Goal: Book appointment/travel/reservation

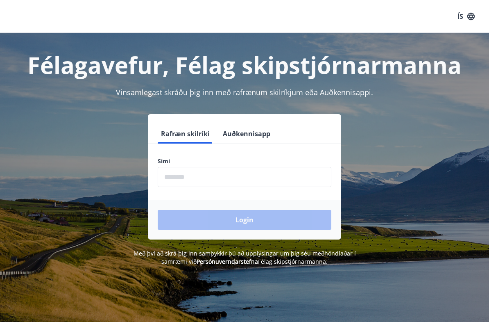
click at [273, 172] on input "phone" at bounding box center [245, 177] width 174 height 20
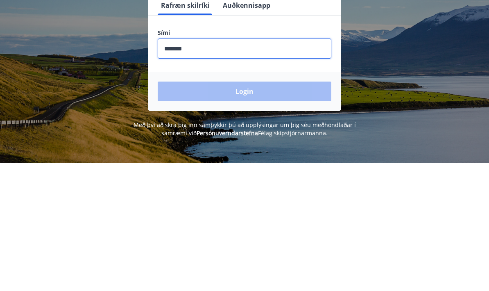
type input "********"
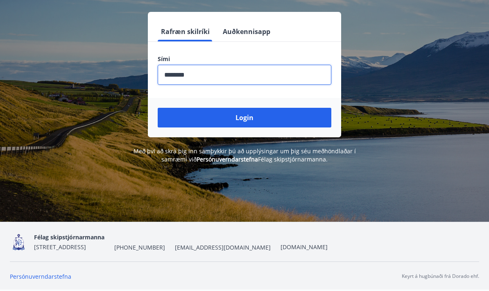
scroll to position [128, 0]
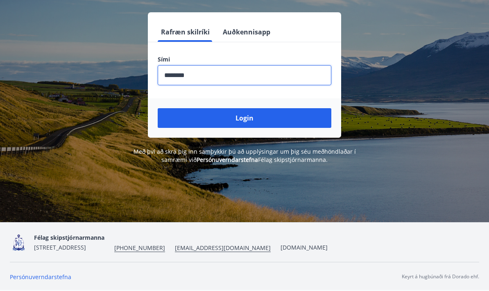
click at [175, 108] on button "Login" at bounding box center [245, 118] width 174 height 20
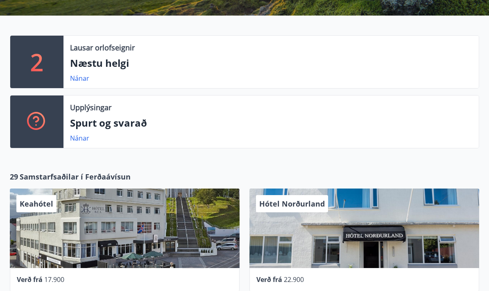
scroll to position [131, 0]
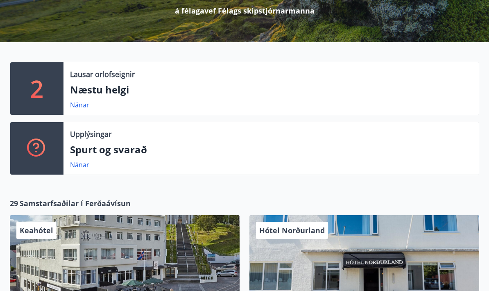
click at [44, 85] on div "2" at bounding box center [36, 89] width 53 height 52
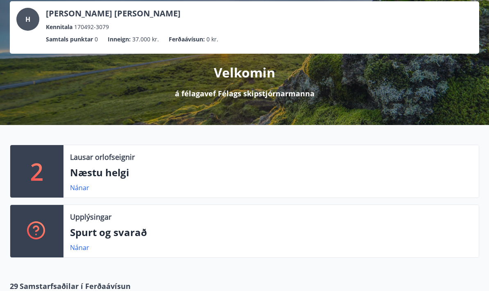
click at [81, 183] on link "Nánar" at bounding box center [79, 187] width 19 height 9
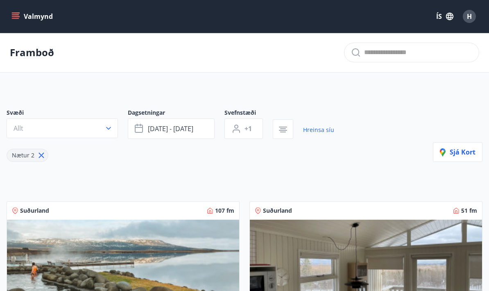
click at [18, 19] on icon "menu" at bounding box center [15, 16] width 8 height 8
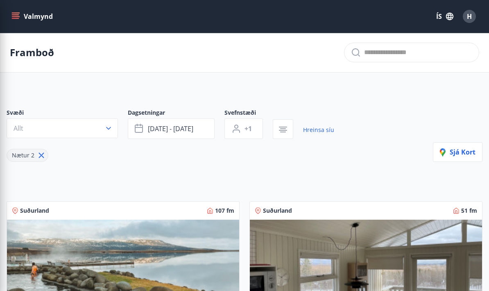
click at [469, 19] on span "H" at bounding box center [469, 16] width 5 height 9
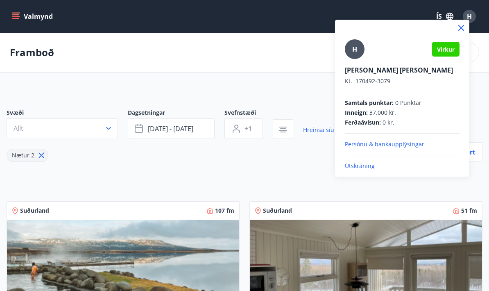
click at [477, 79] on div at bounding box center [244, 145] width 489 height 291
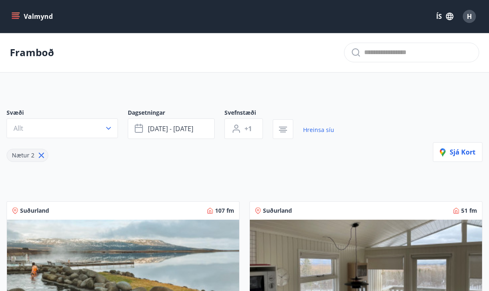
click at [32, 16] on button "Valmynd" at bounding box center [33, 16] width 46 height 15
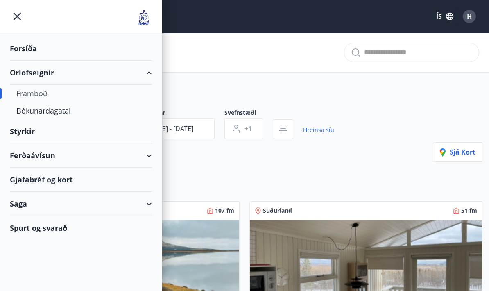
click at [156, 155] on div "Ferðaávísun" at bounding box center [81, 155] width 162 height 24
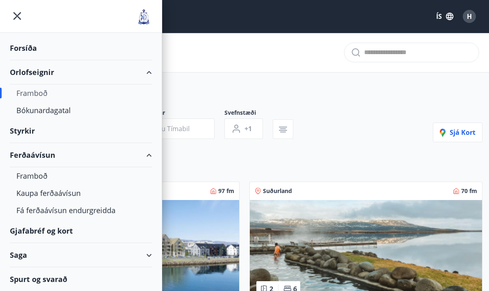
scroll to position [0, 0]
click at [24, 72] on div "Orlofseignir" at bounding box center [81, 72] width 142 height 24
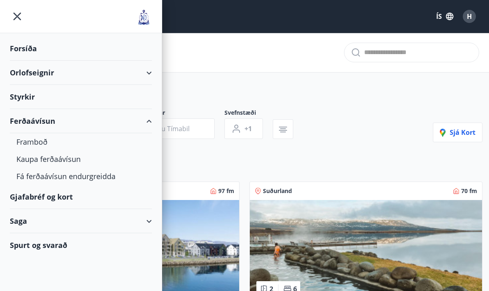
scroll to position [0, 0]
click at [23, 76] on div "Orlofseignir" at bounding box center [81, 73] width 142 height 24
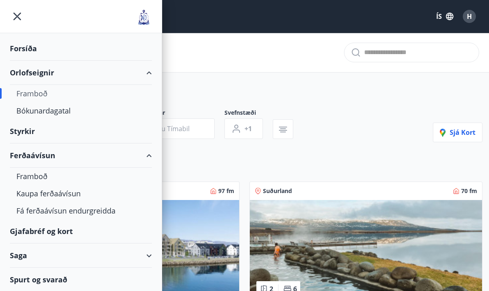
click at [28, 111] on div "Bókunardagatal" at bounding box center [80, 110] width 129 height 17
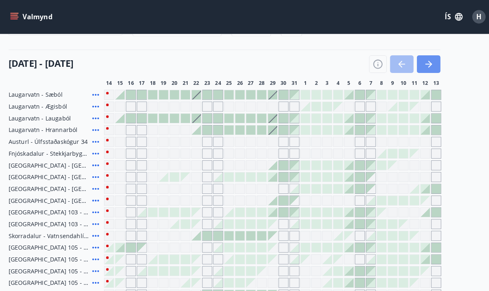
scroll to position [84, 0]
click at [421, 64] on icon "button" at bounding box center [421, 63] width 10 height 10
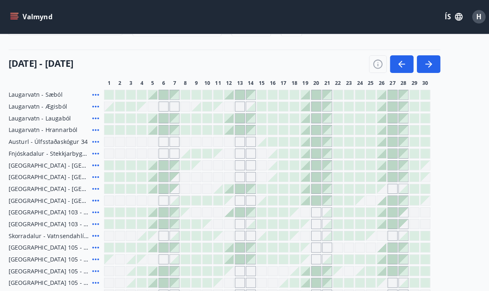
click at [417, 64] on icon "button" at bounding box center [421, 63] width 10 height 10
